Goal: Find specific page/section: Find specific page/section

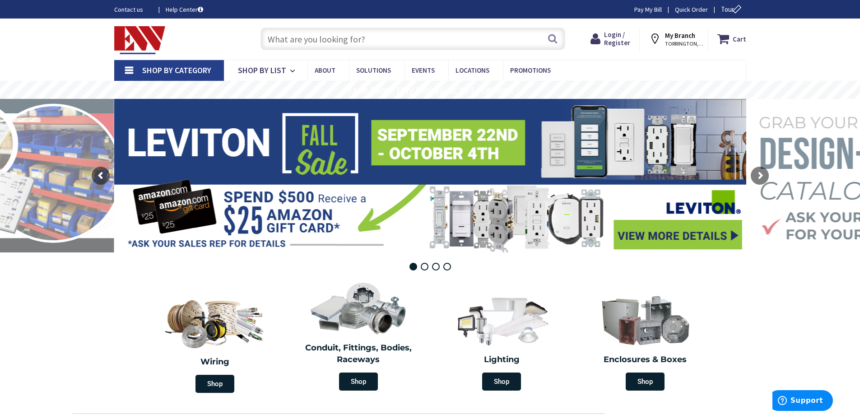
click at [495, 43] on input "text" at bounding box center [412, 39] width 305 height 23
paste input "N2SW11211"
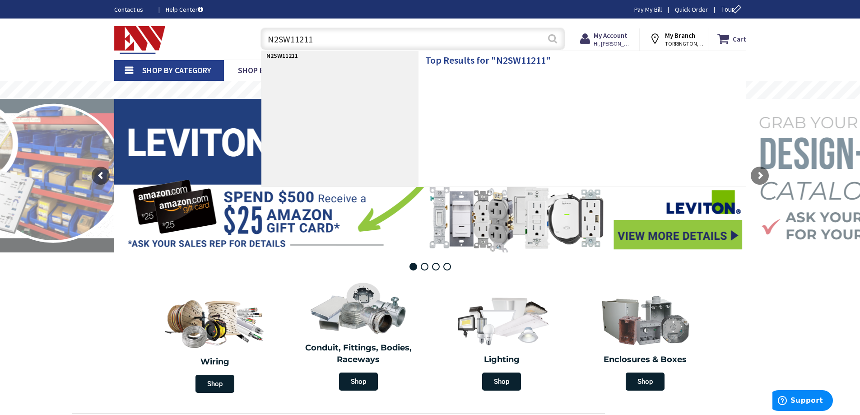
type input "N2SW11211"
click at [551, 42] on button "Search" at bounding box center [553, 38] width 12 height 20
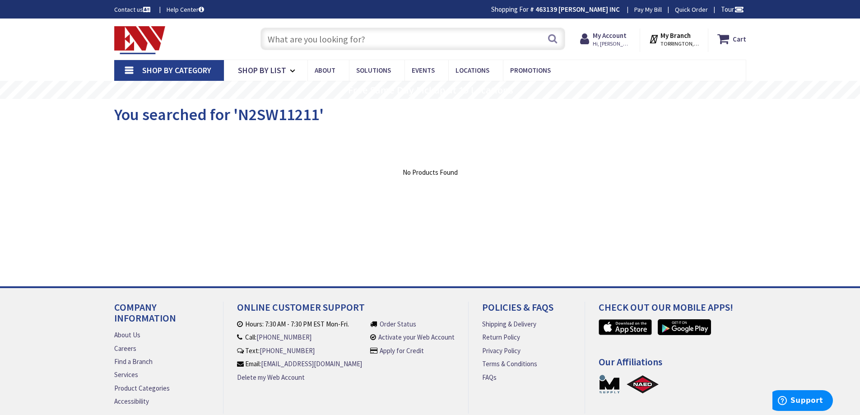
click at [453, 37] on input "text" at bounding box center [412, 39] width 305 height 23
paste input "N2SW11211"
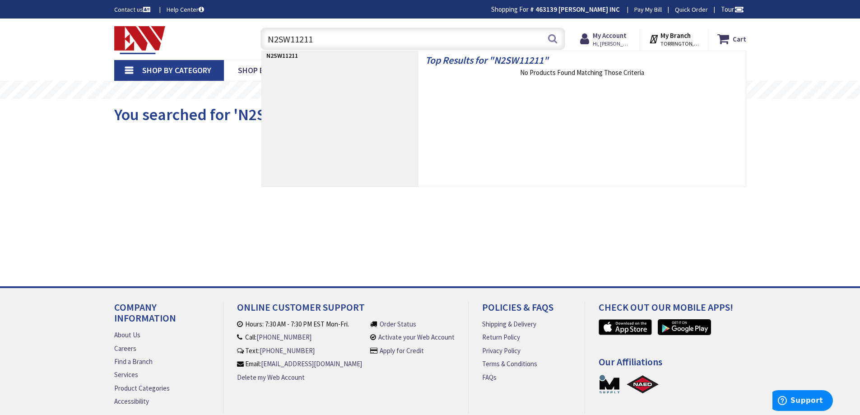
click at [441, 41] on input "N2SW11211" at bounding box center [412, 39] width 305 height 23
paste input "20043PMURF"
type input "20043PMURF"
